Goal: Task Accomplishment & Management: Manage account settings

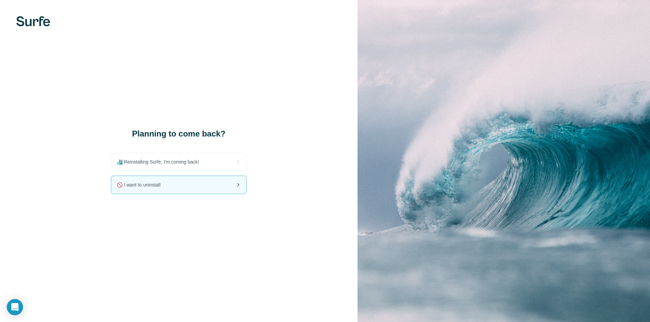
click at [144, 186] on span "🚫 I want to uninstall" at bounding box center [141, 185] width 49 height 7
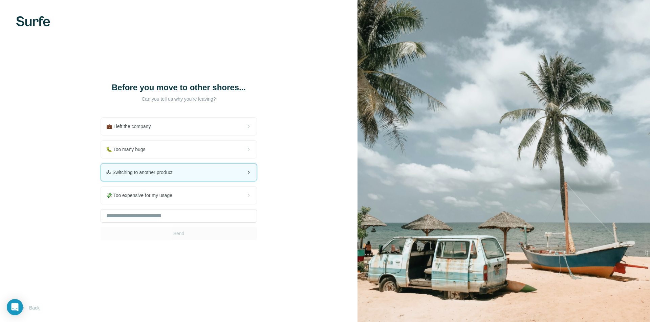
click at [167, 174] on span "🕹 Switching to another product" at bounding box center [141, 172] width 71 height 7
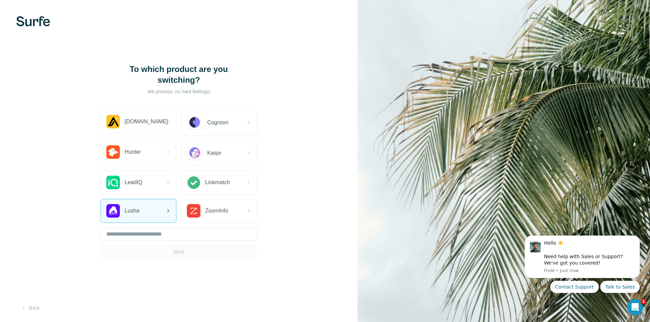
click at [155, 215] on div "Lusha" at bounding box center [138, 211] width 75 height 23
